Goal: Information Seeking & Learning: Check status

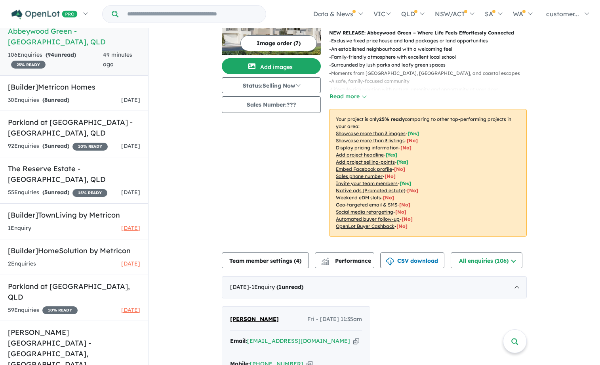
scroll to position [238, 0]
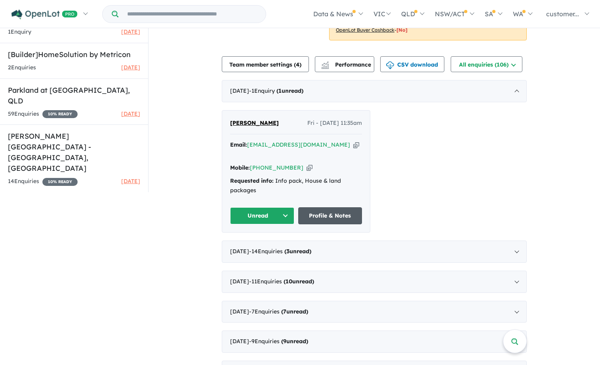
click at [324, 207] on link "Profile & Notes" at bounding box center [330, 215] width 64 height 17
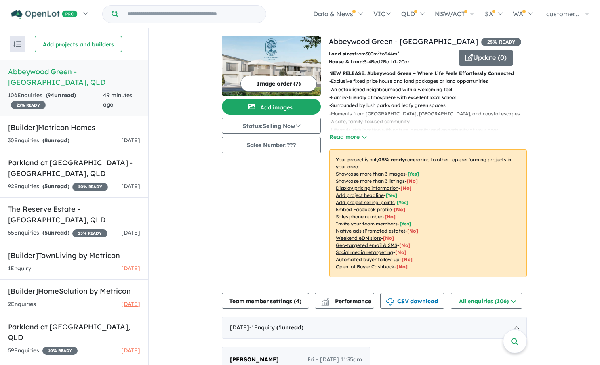
scroll to position [159, 0]
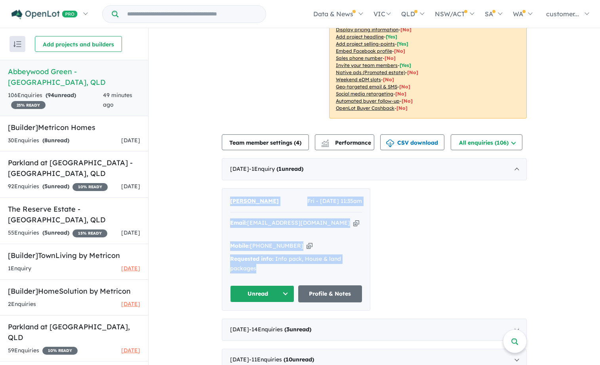
drag, startPoint x: 222, startPoint y: 194, endPoint x: 277, endPoint y: 260, distance: 86.0
click at [277, 260] on div "Michelle Martin Fri - 05/09/2025, 11:35am Email: shlmartin@outlook.com Copied! …" at bounding box center [296, 250] width 148 height 122
copy div "Michelle Martin Fri - 05/09/2025, 11:35am Email: shlmartin@outlook.com Copied! …"
click at [266, 285] on button "Unread" at bounding box center [262, 293] width 64 height 17
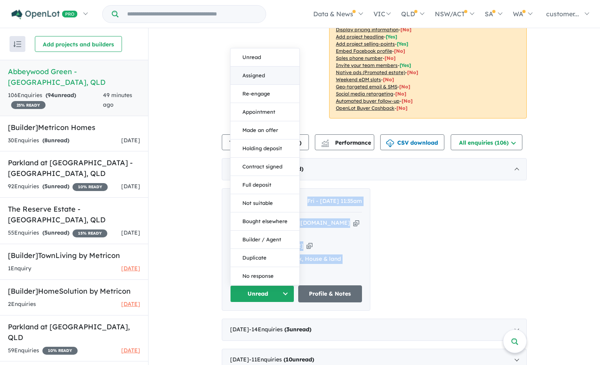
click at [267, 67] on button "Assigned" at bounding box center [265, 76] width 69 height 18
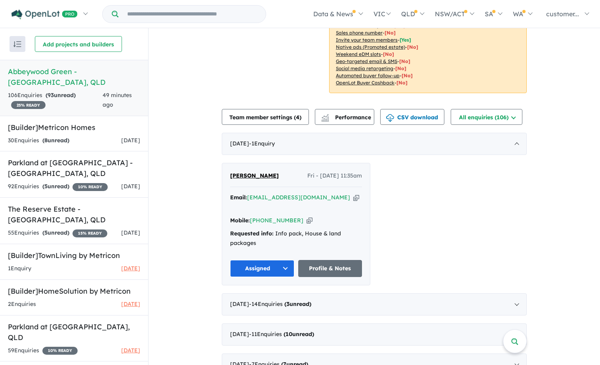
scroll to position [198, 0]
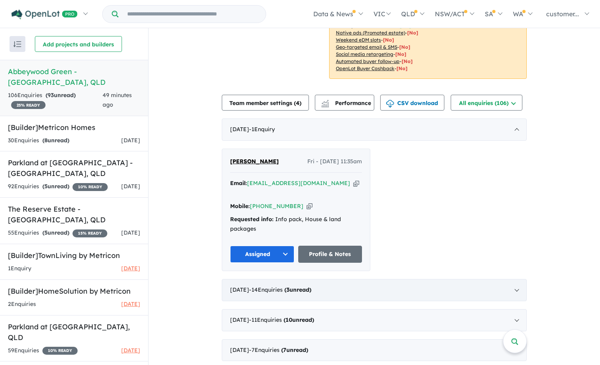
click at [511, 288] on div "August 2025 - 14 Enquir ies ( 3 unread)" at bounding box center [374, 290] width 305 height 22
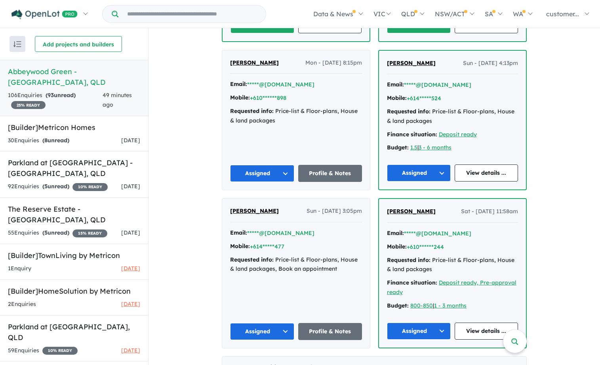
scroll to position [1347, 0]
